Goal: Information Seeking & Learning: Learn about a topic

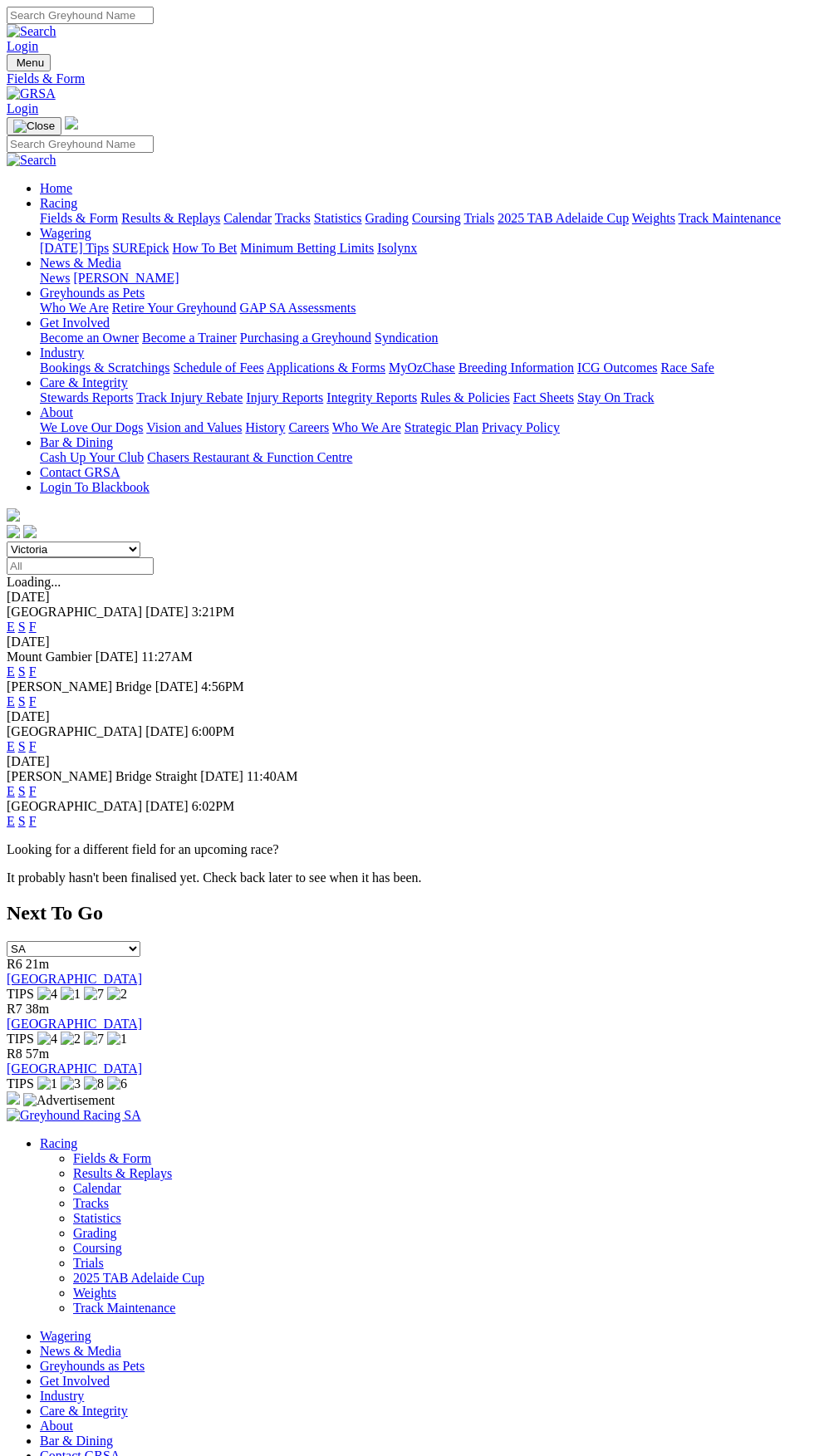
click at [141, 541] on select "[GEOGRAPHIC_DATA] [GEOGRAPHIC_DATA] [GEOGRAPHIC_DATA] [GEOGRAPHIC_DATA] [GEOGRA…" at bounding box center [74, 549] width 134 height 16
click at [7, 541] on select "South Australia New South Wales Northern Territory Queensland Tasmania Victoria…" at bounding box center [74, 549] width 134 height 16
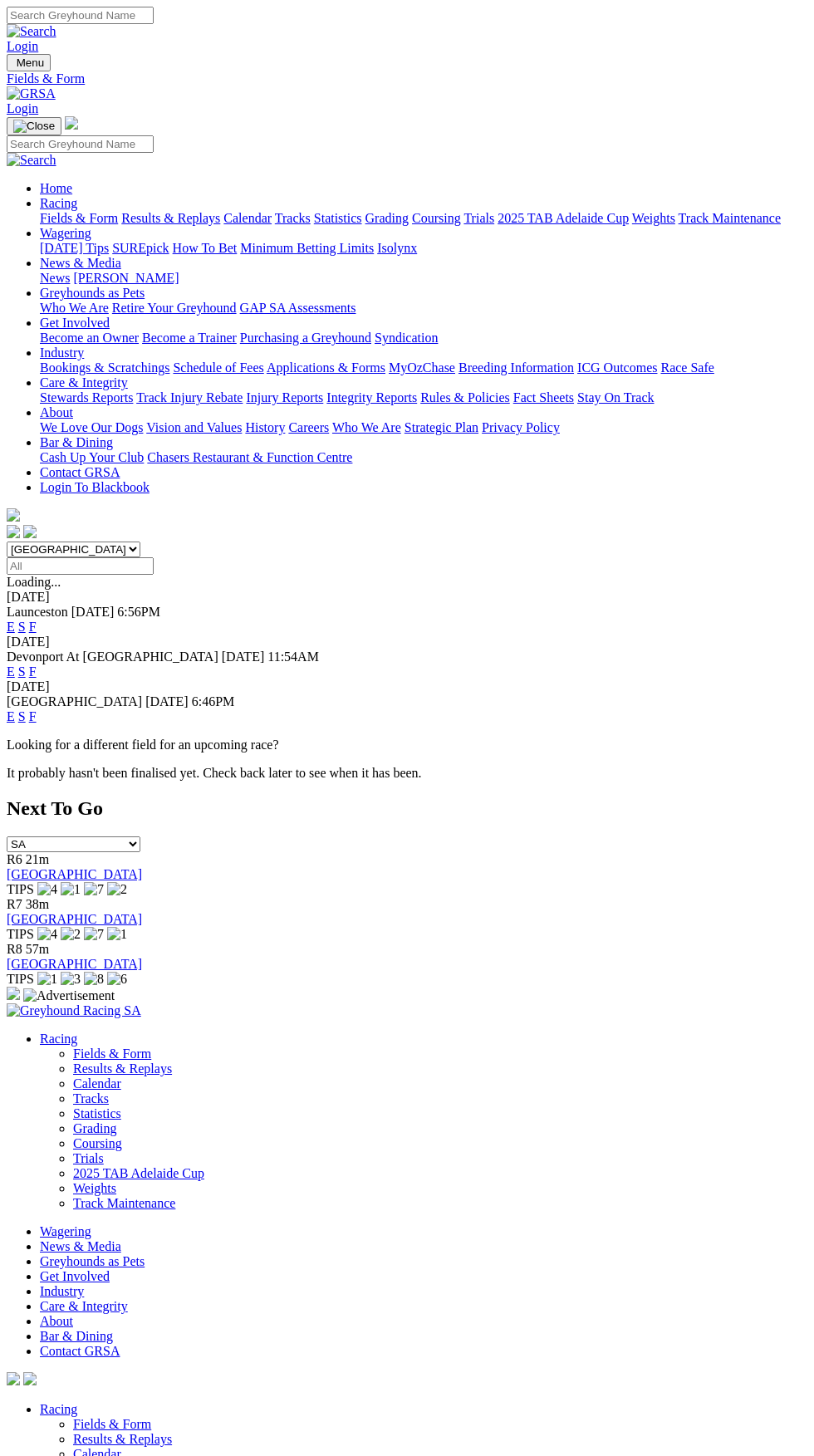
click at [141, 541] on select "South Australia New South Wales Northern Territory Queensland Tasmania Victoria…" at bounding box center [74, 549] width 134 height 16
select select "VIC"
click at [7, 541] on select "South Australia New South Wales Northern Territory Queensland Tasmania Victoria…" at bounding box center [74, 549] width 134 height 16
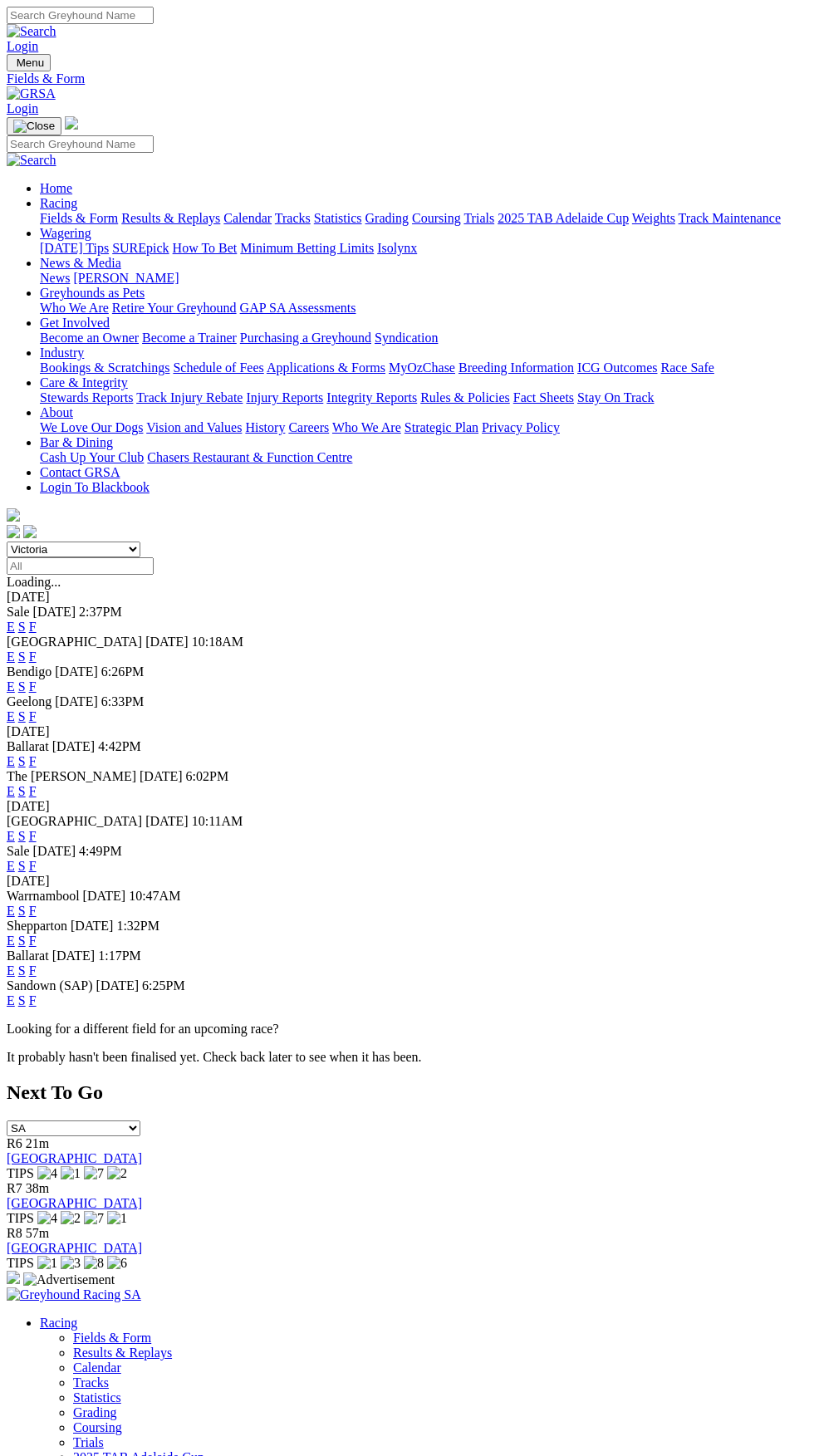
click at [37, 650] on link "F" at bounding box center [33, 657] width 8 height 15
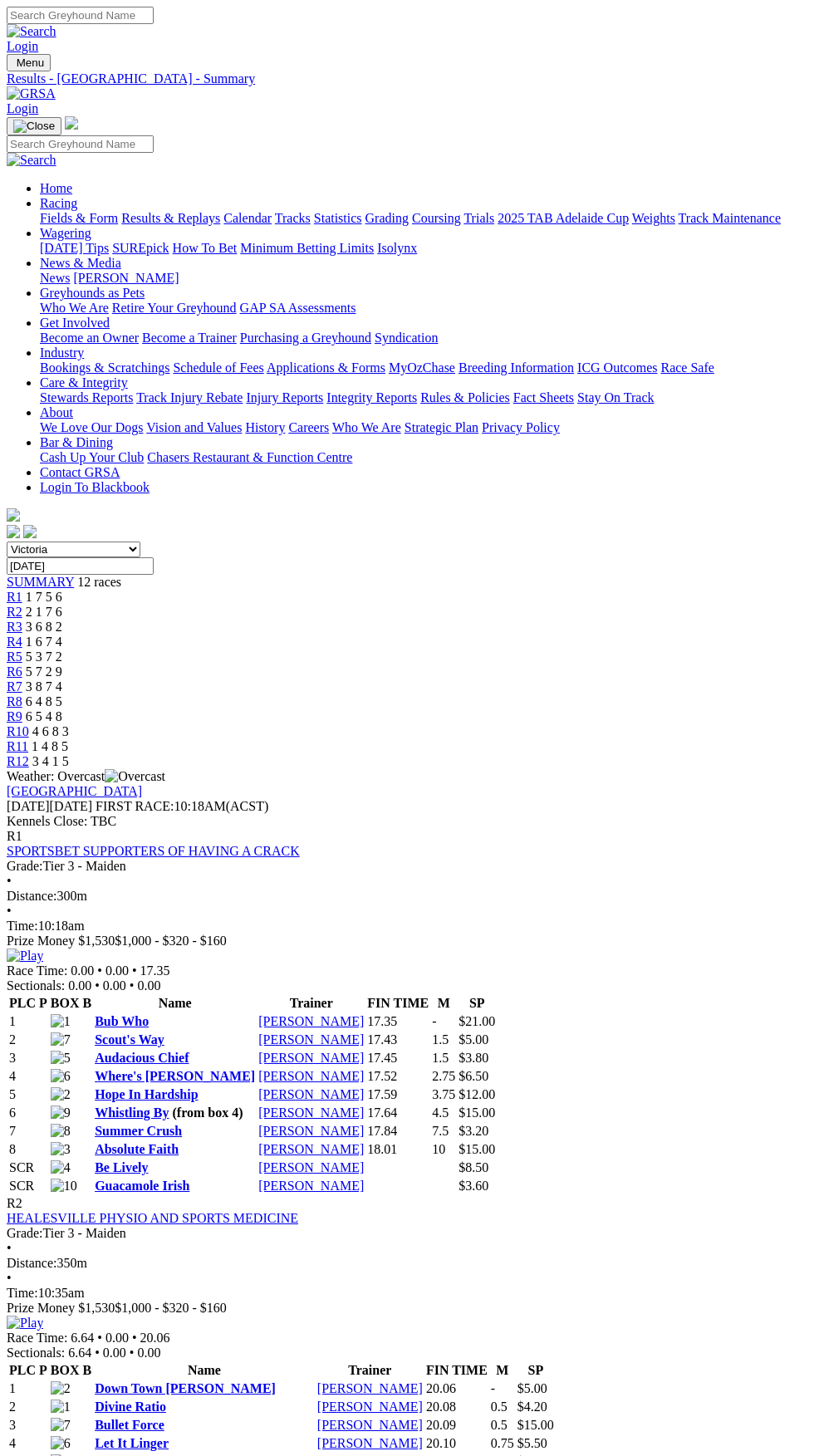
click at [29, 755] on span "R12" at bounding box center [17, 761] width 22 height 15
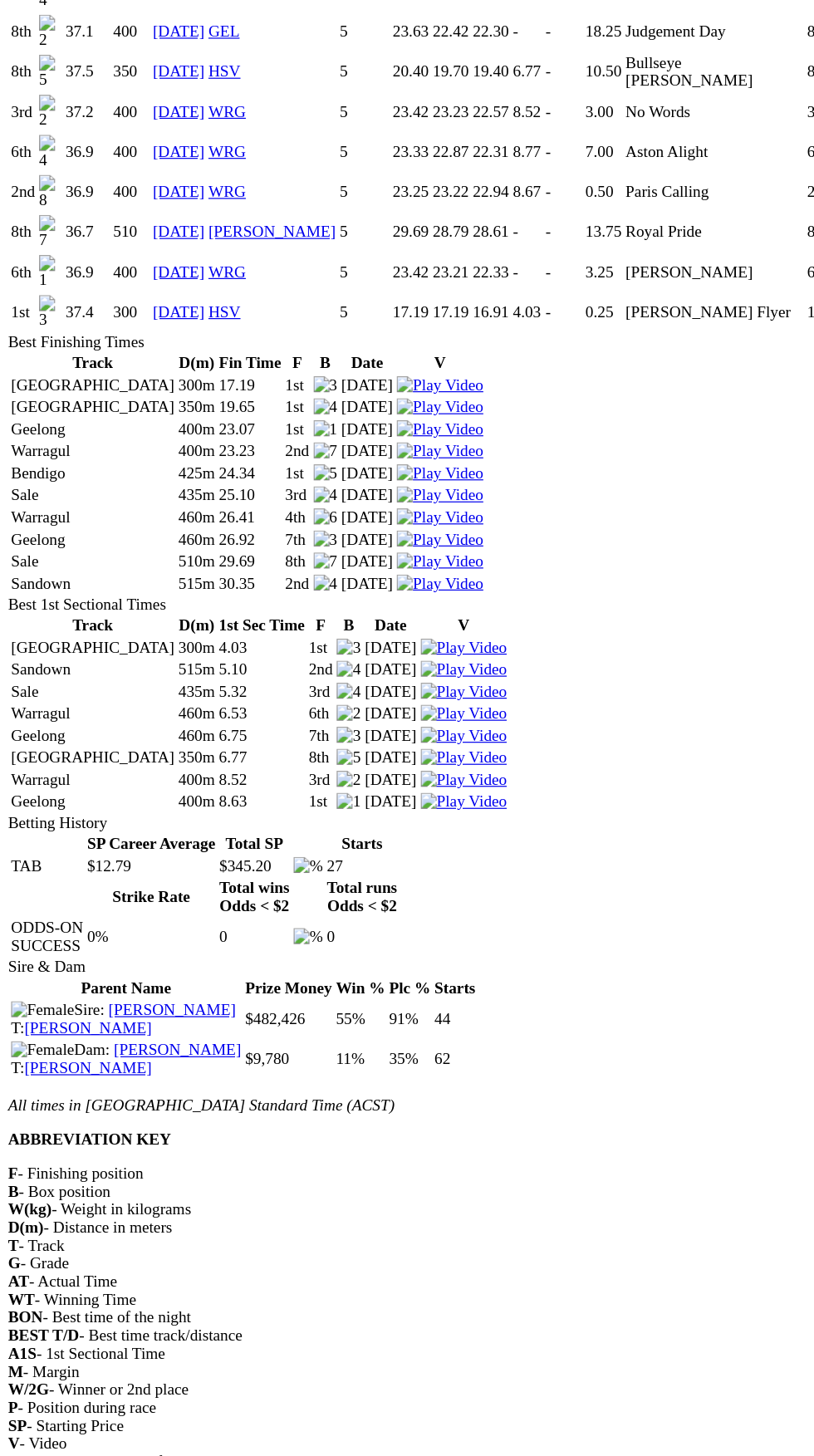
scroll to position [1865, 0]
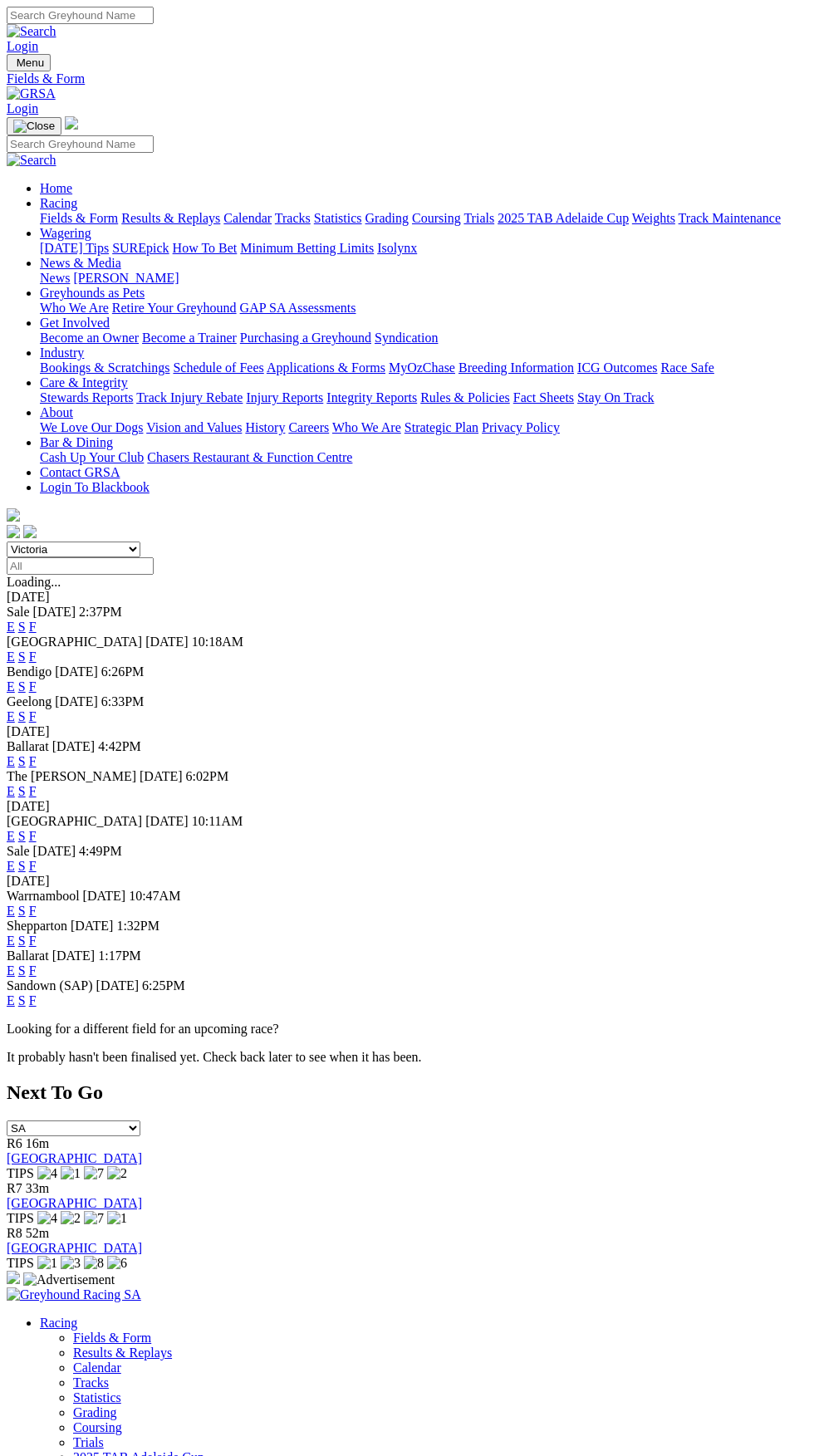
click at [37, 620] on link "F" at bounding box center [33, 627] width 8 height 15
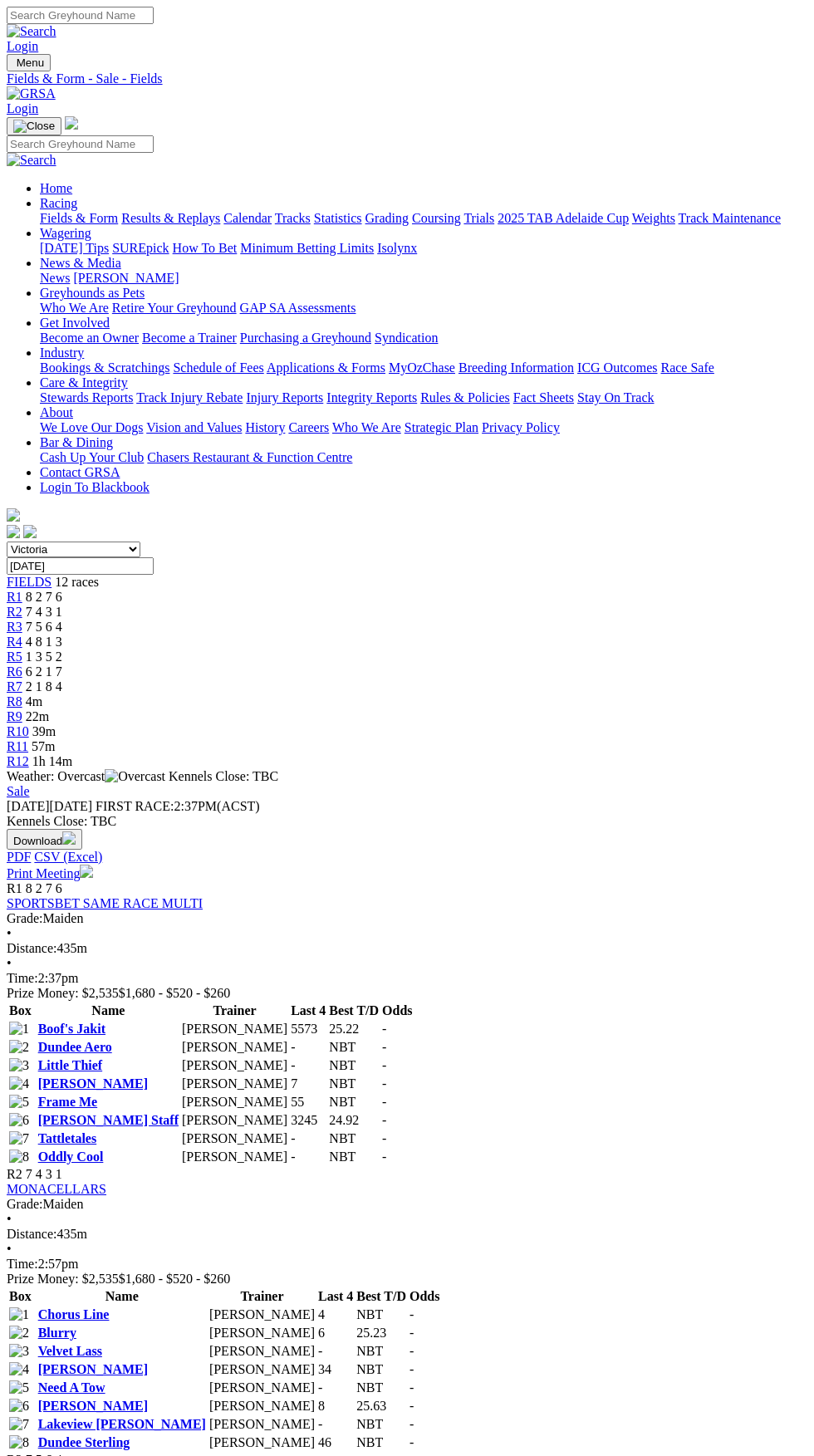
click at [141, 541] on select "South Australia New South Wales Northern Territory Queensland Tasmania Victoria…" at bounding box center [74, 549] width 134 height 16
select select "[GEOGRAPHIC_DATA]"
click at [7, 541] on select "South Australia New South Wales Northern Territory Queensland Tasmania Victoria…" at bounding box center [74, 549] width 134 height 16
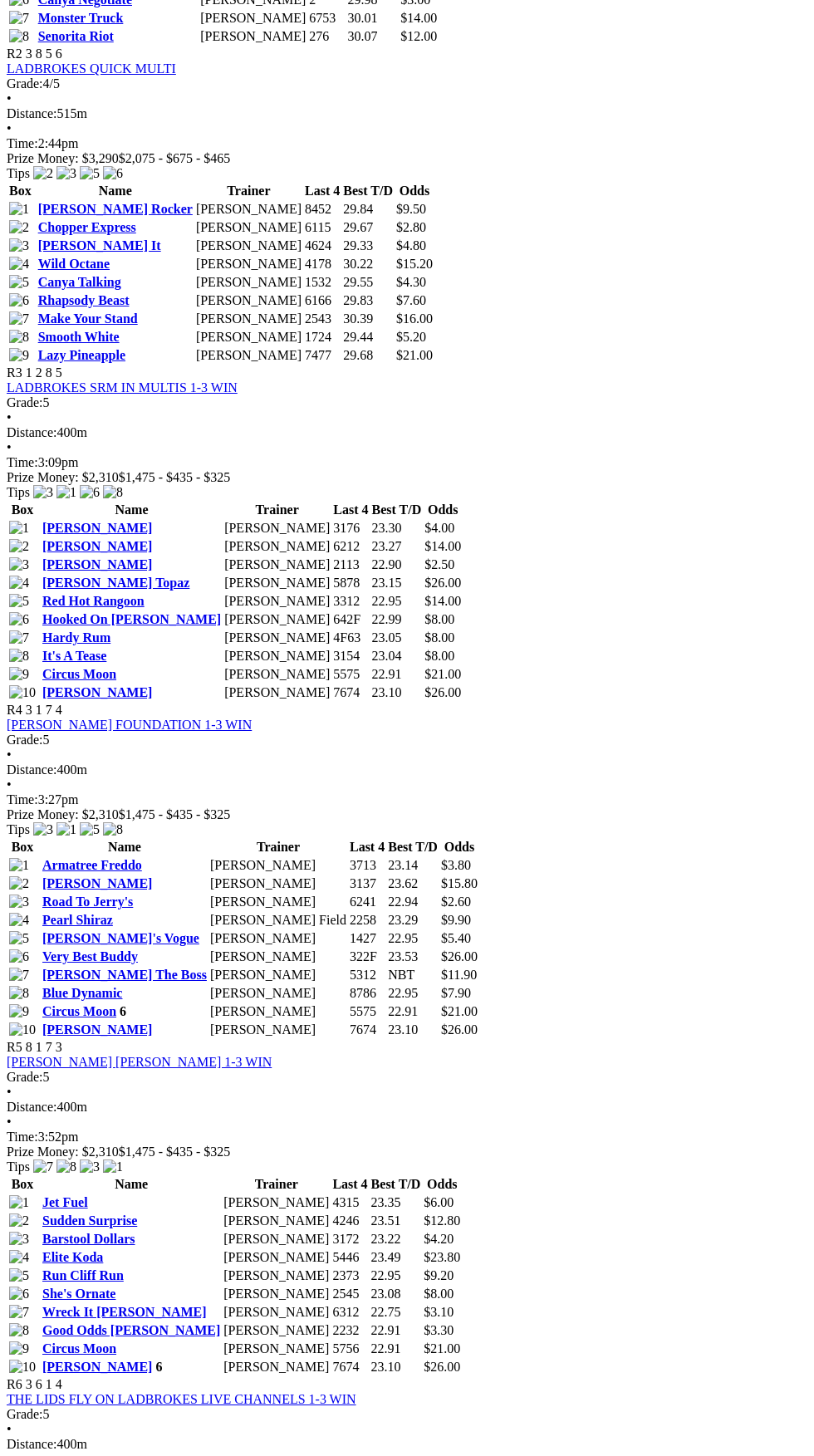
scroll to position [1122, 0]
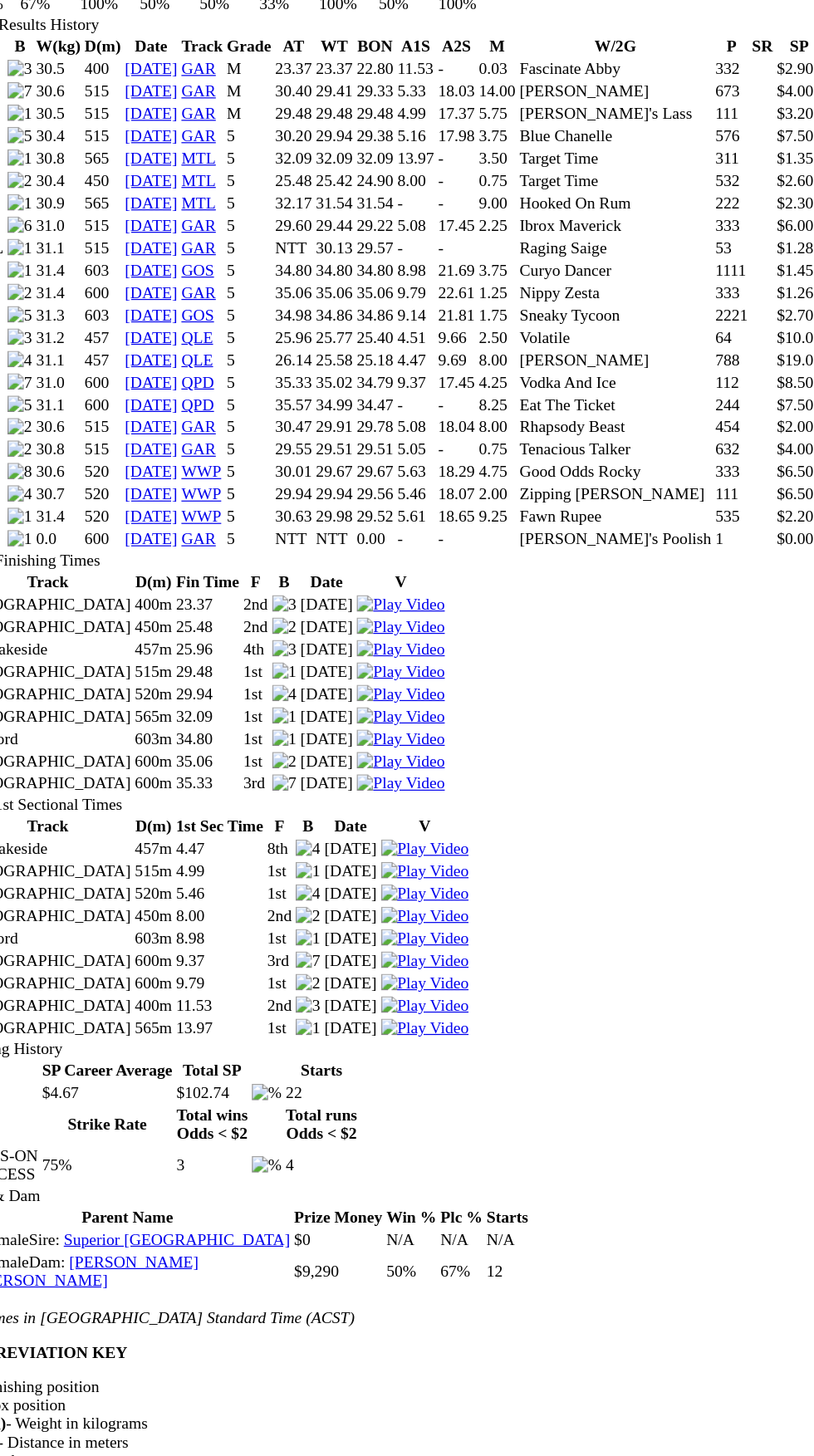
scroll to position [1194, 0]
